Goal: Transaction & Acquisition: Purchase product/service

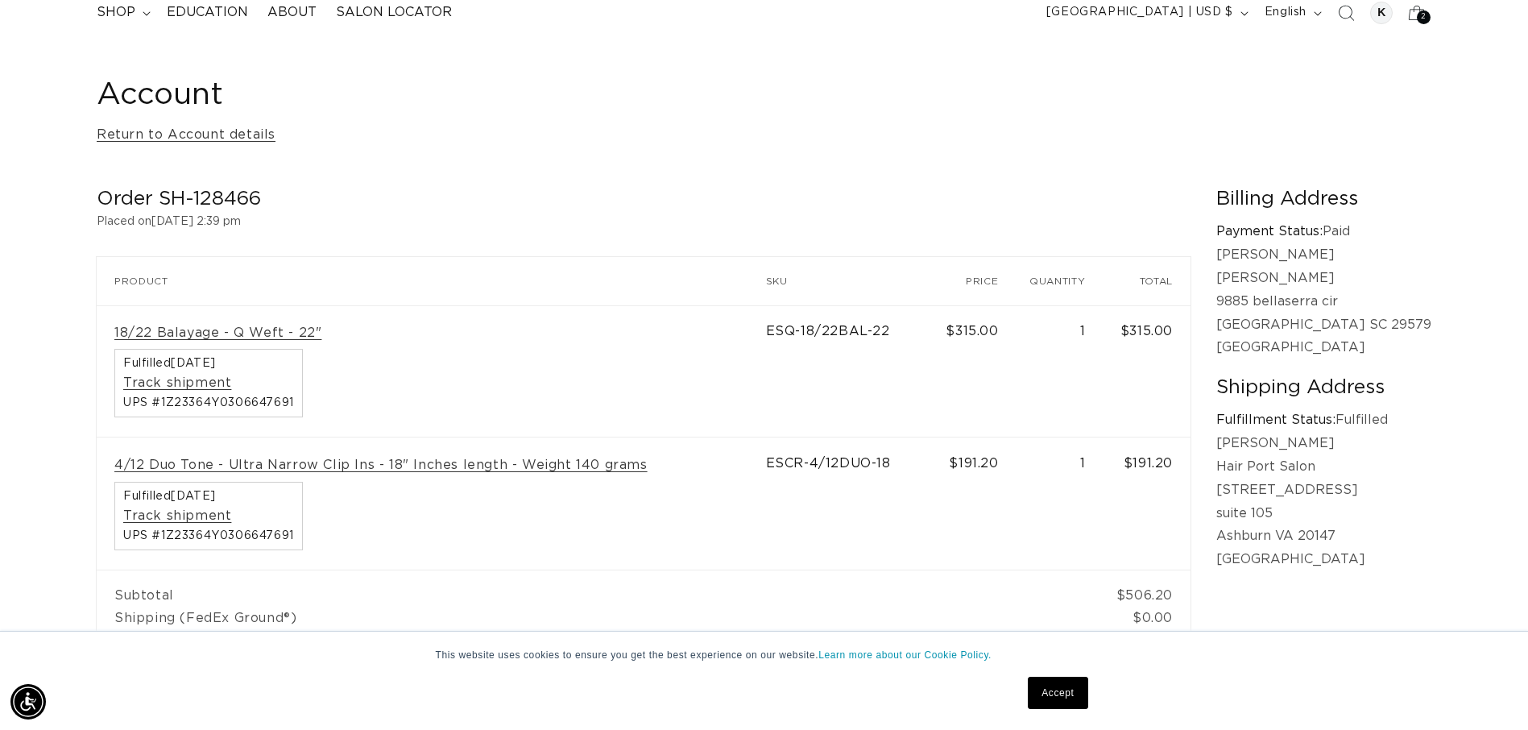
scroll to position [161, 0]
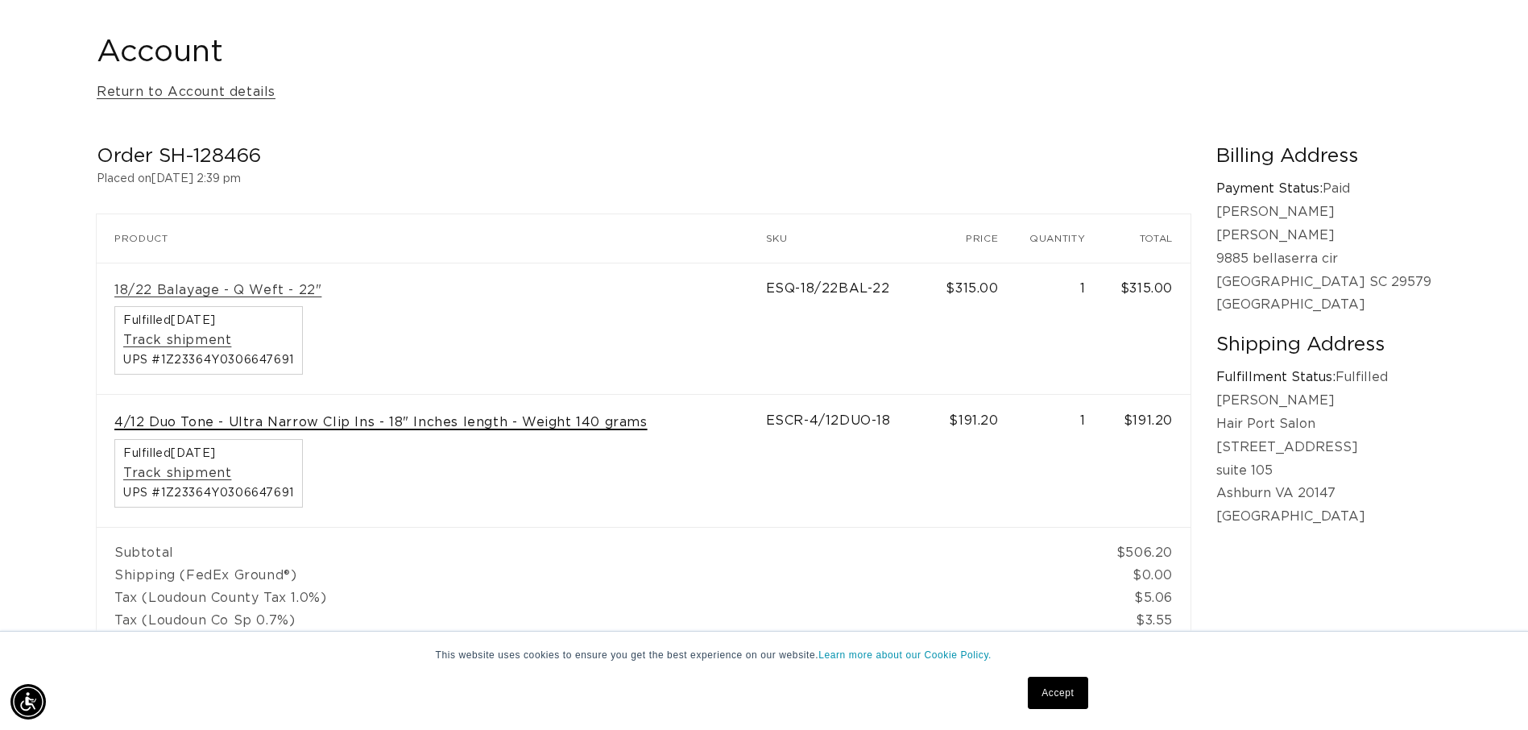
click at [264, 423] on link "4/12 Duo Tone - Ultra Narrow Clip Ins - 18" Inches length - Weight 140 grams" at bounding box center [380, 422] width 533 height 17
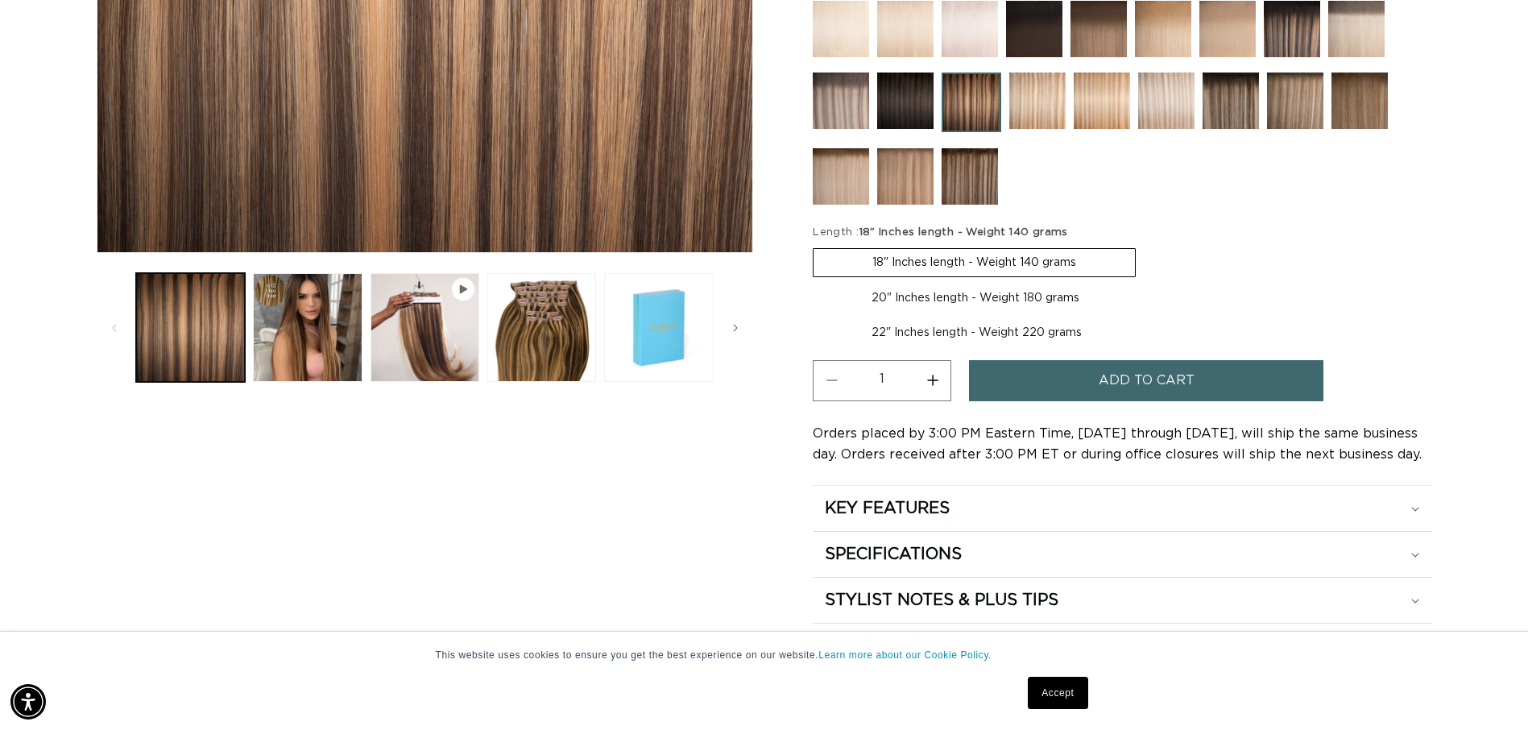
scroll to position [0, 1414]
click at [975, 257] on label "18" Inches length - Weight 140 grams Variant sold out or unavailable" at bounding box center [974, 262] width 323 height 29
click at [818, 246] on input "18" Inches length - Weight 140 grams Variant sold out or unavailable" at bounding box center [817, 245] width 1 height 1
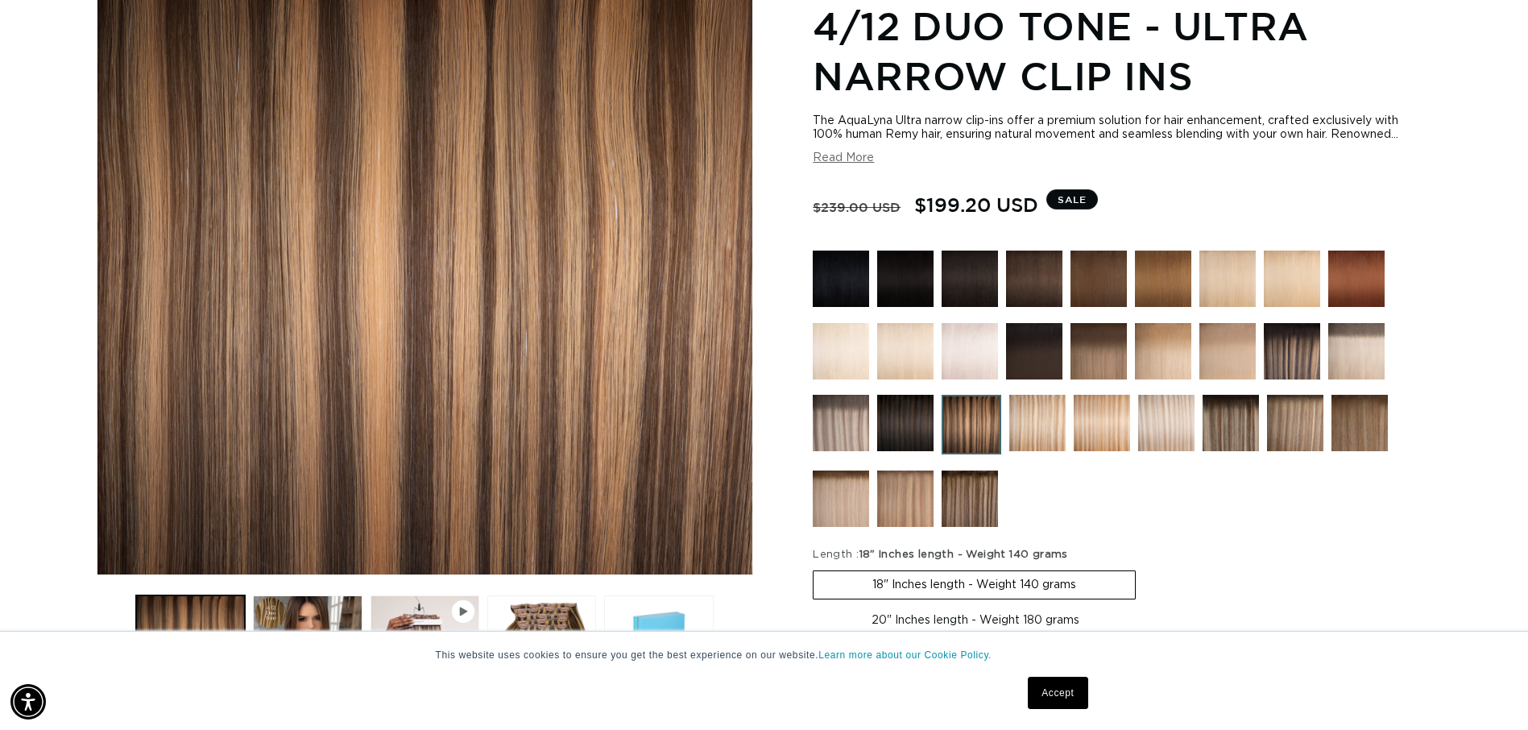
scroll to position [0, 0]
